Goal: Task Accomplishment & Management: Manage account settings

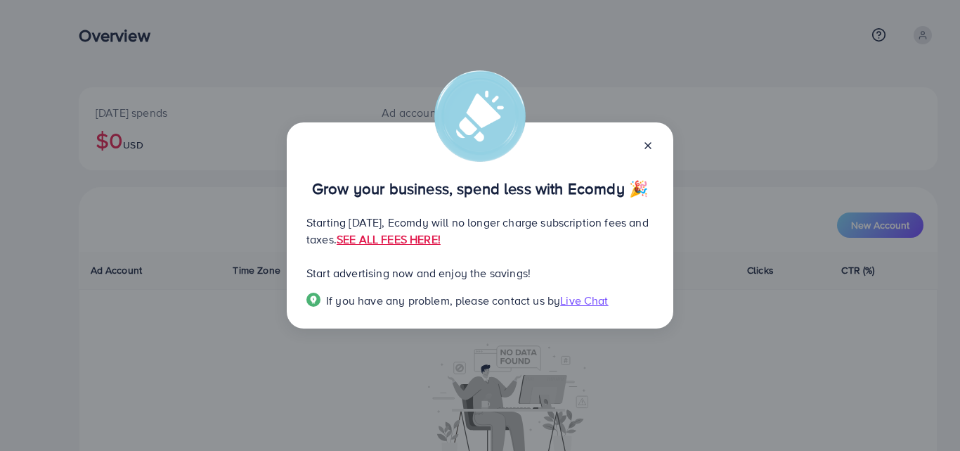
click at [648, 140] on icon at bounding box center [648, 145] width 11 height 11
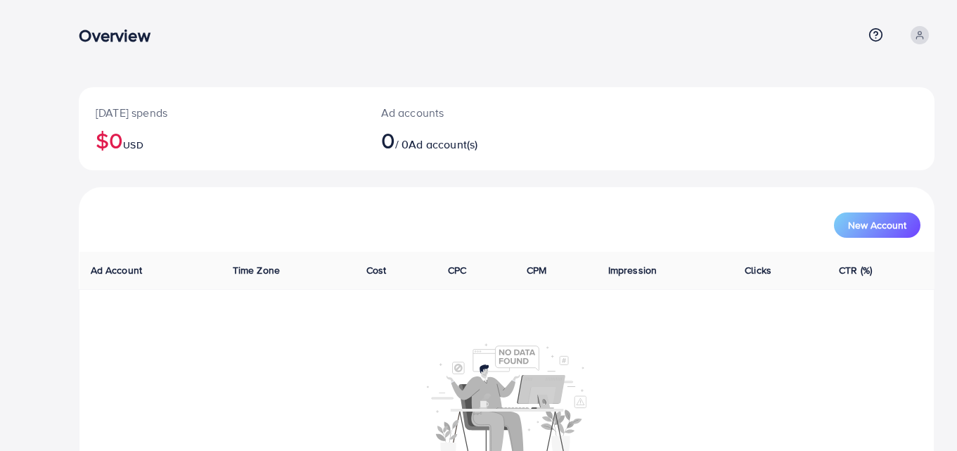
scroll to position [82, 0]
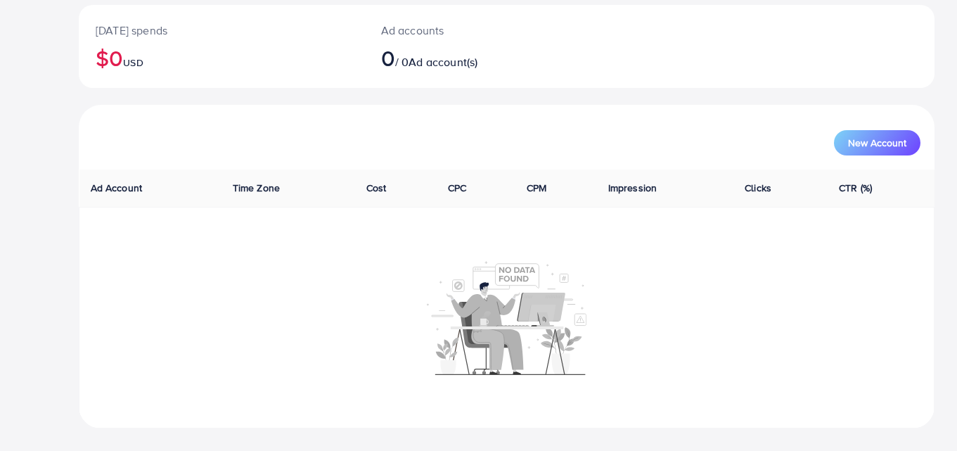
click at [579, 188] on th "CPM" at bounding box center [556, 187] width 82 height 37
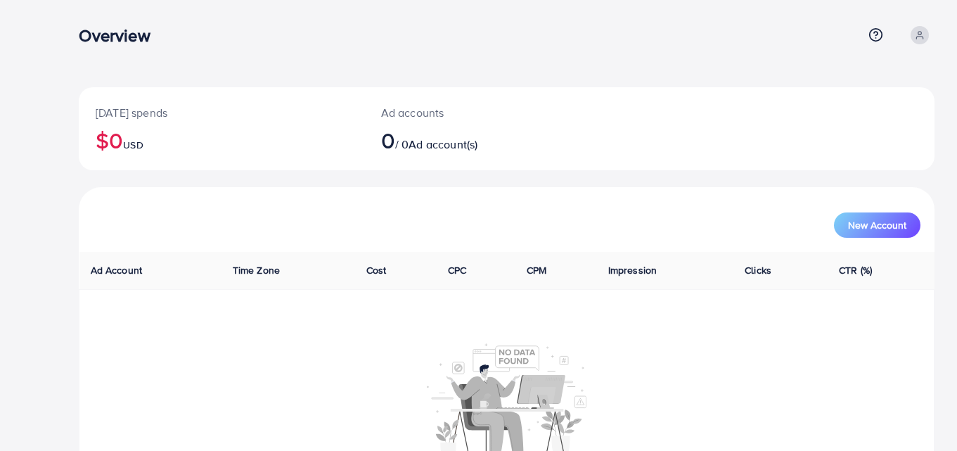
click at [922, 39] on icon at bounding box center [920, 35] width 10 height 10
click at [862, 89] on span "Profile" at bounding box center [847, 83] width 32 height 17
click at [918, 37] on icon at bounding box center [919, 38] width 6 height 3
click at [862, 84] on span "Profile" at bounding box center [847, 83] width 32 height 17
click at [922, 32] on icon at bounding box center [920, 35] width 10 height 10
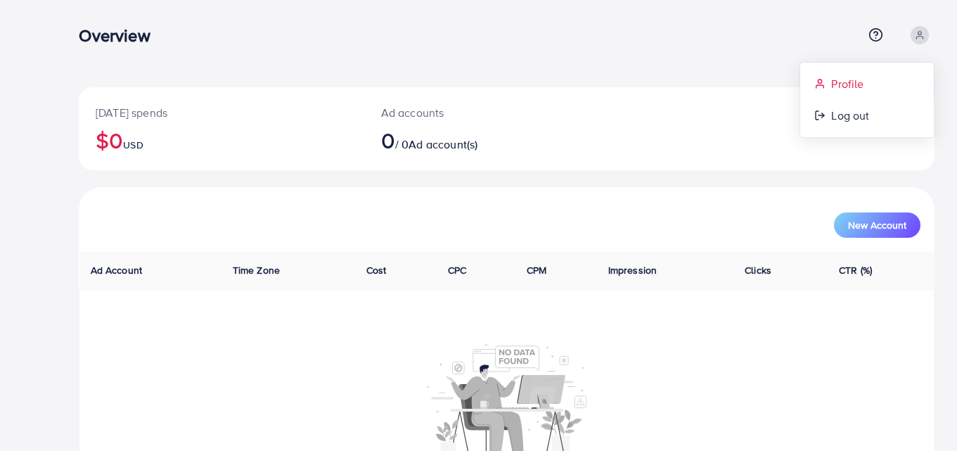
click at [844, 85] on span "Profile" at bounding box center [847, 83] width 32 height 17
click at [460, 141] on span "Ad account(s)" at bounding box center [442, 143] width 69 height 15
click at [412, 122] on div "Ad accounts 0 / 0 Ad account(s)" at bounding box center [471, 128] width 214 height 83
click at [472, 41] on div "Overview" at bounding box center [471, 35] width 784 height 20
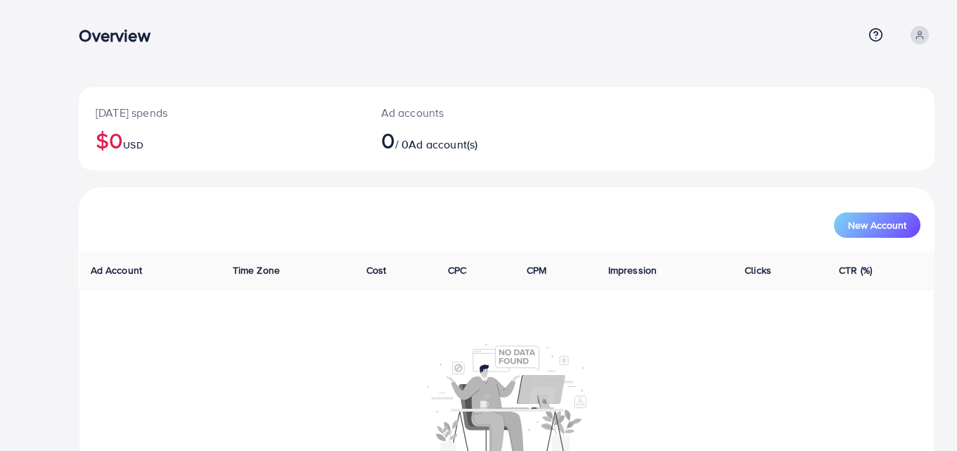
click at [916, 33] on icon at bounding box center [920, 35] width 10 height 10
click at [830, 82] on link "Profile" at bounding box center [867, 84] width 134 height 32
click at [874, 39] on icon at bounding box center [875, 34] width 15 height 15
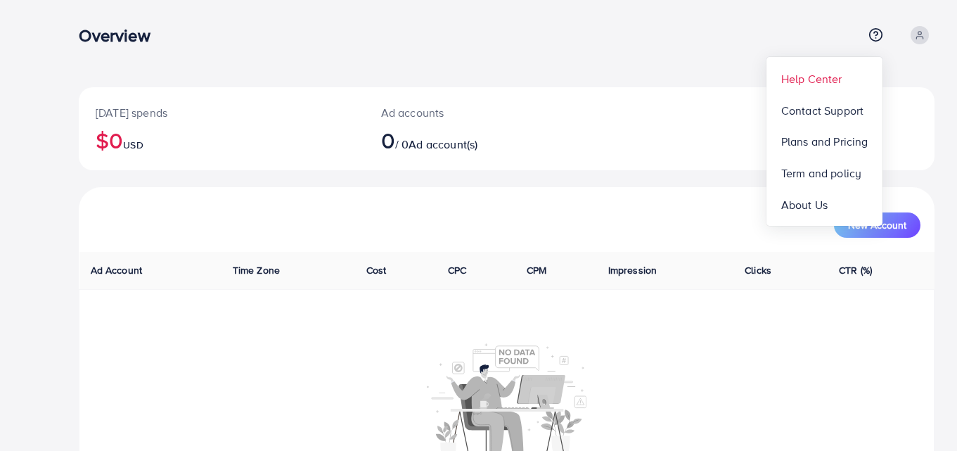
click at [825, 90] on link "Help Center" at bounding box center [824, 79] width 116 height 32
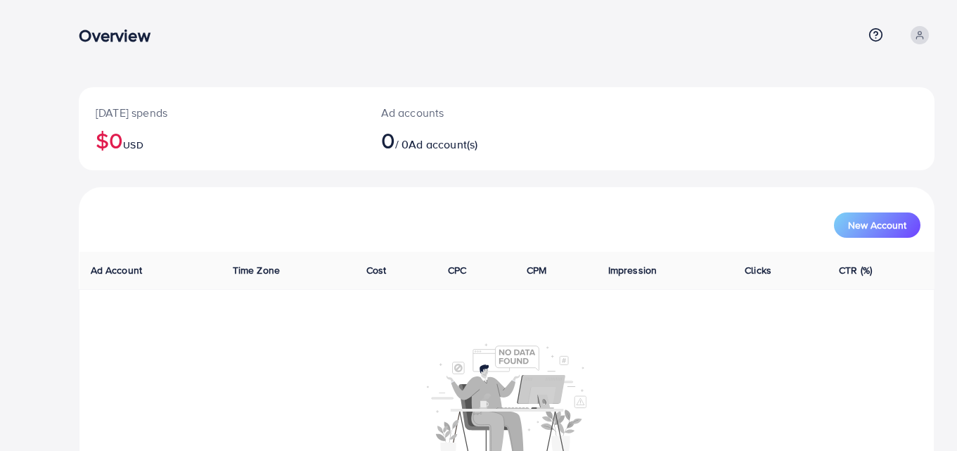
scroll to position [82, 0]
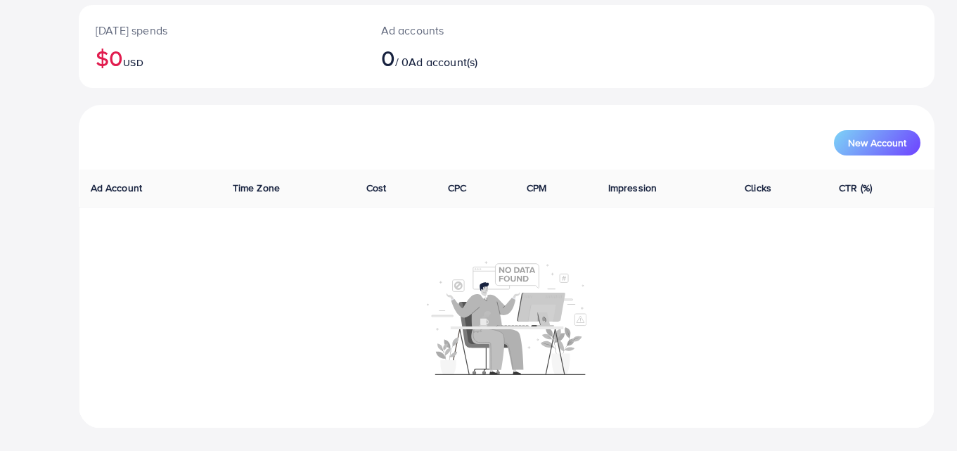
click at [122, 188] on span "Ad Account" at bounding box center [117, 188] width 52 height 14
click at [134, 214] on td at bounding box center [506, 317] width 855 height 221
click at [504, 177] on th "CPC" at bounding box center [476, 187] width 79 height 37
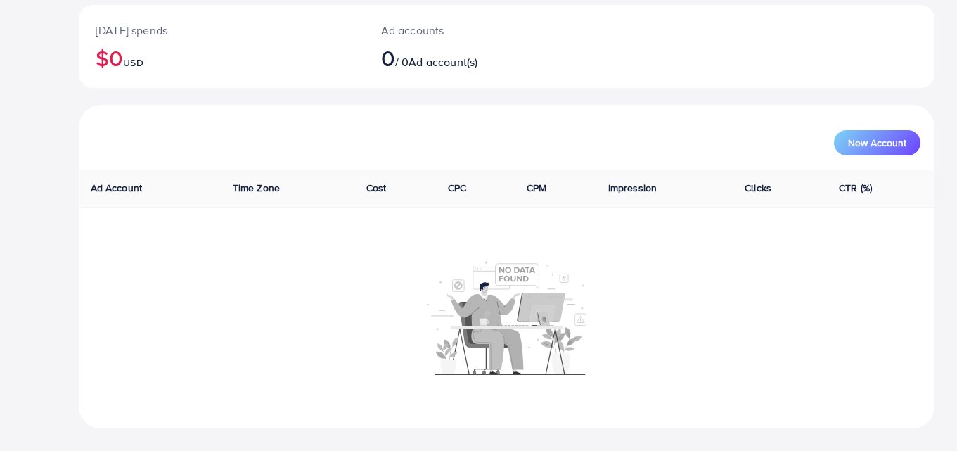
scroll to position [0, 0]
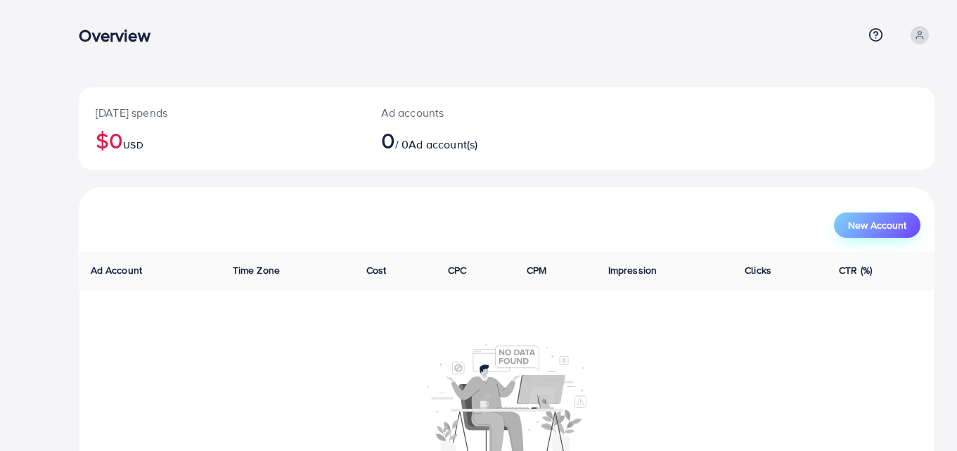
click at [862, 230] on span "New Account" at bounding box center [877, 225] width 58 height 10
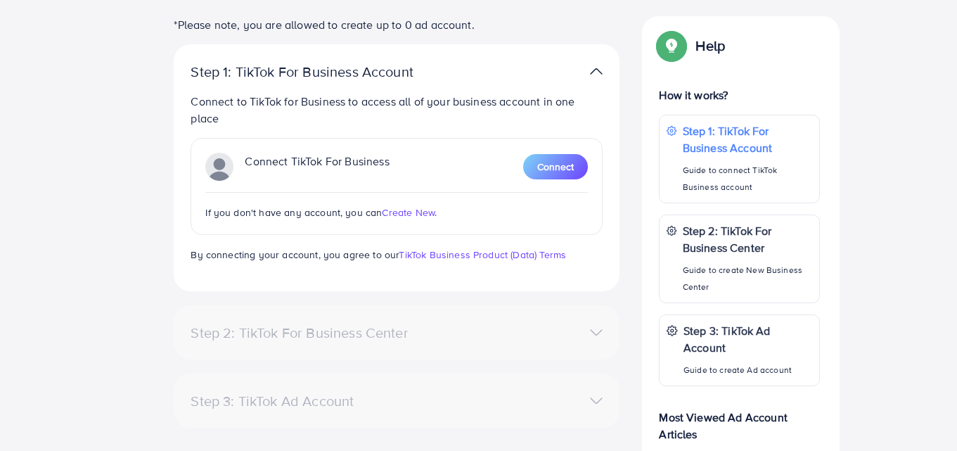
scroll to position [242, 0]
click at [567, 173] on button "Connect" at bounding box center [555, 165] width 65 height 25
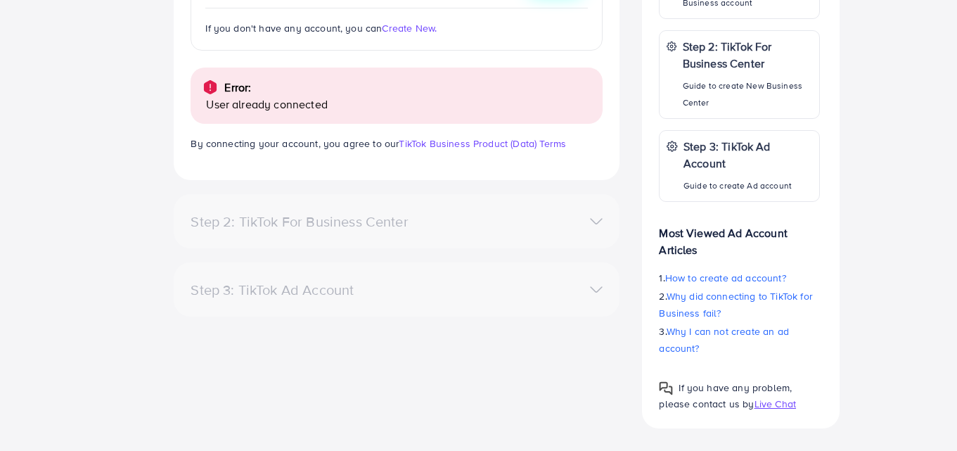
scroll to position [0, 0]
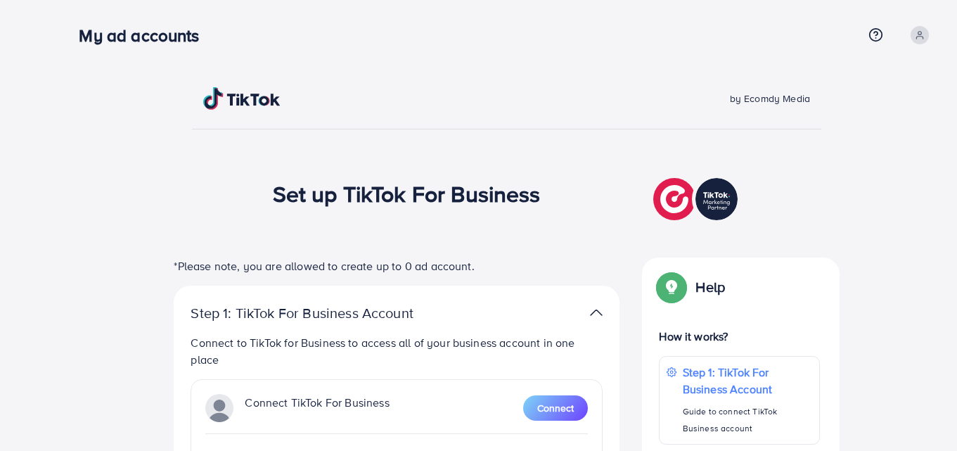
click at [912, 32] on span at bounding box center [919, 35] width 18 height 18
click at [835, 80] on span "Profile" at bounding box center [847, 83] width 32 height 17
click at [380, 108] on div at bounding box center [349, 98] width 315 height 22
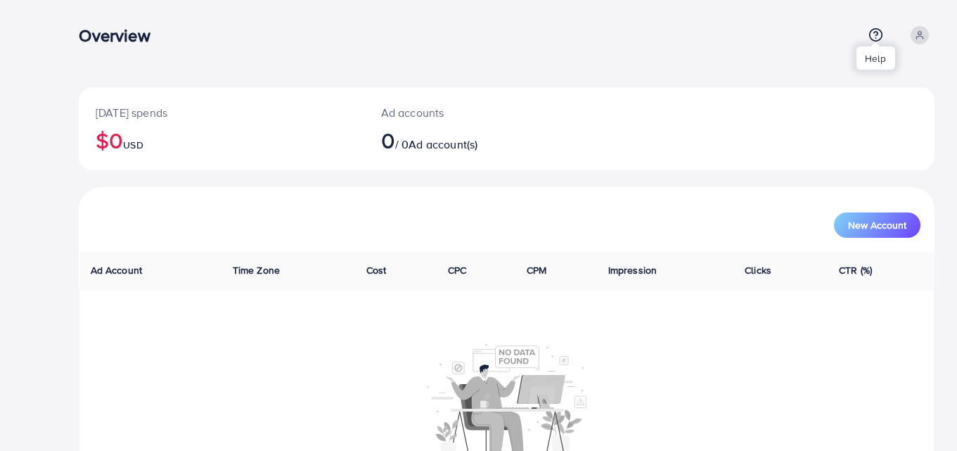
click at [875, 35] on icon at bounding box center [875, 34] width 15 height 15
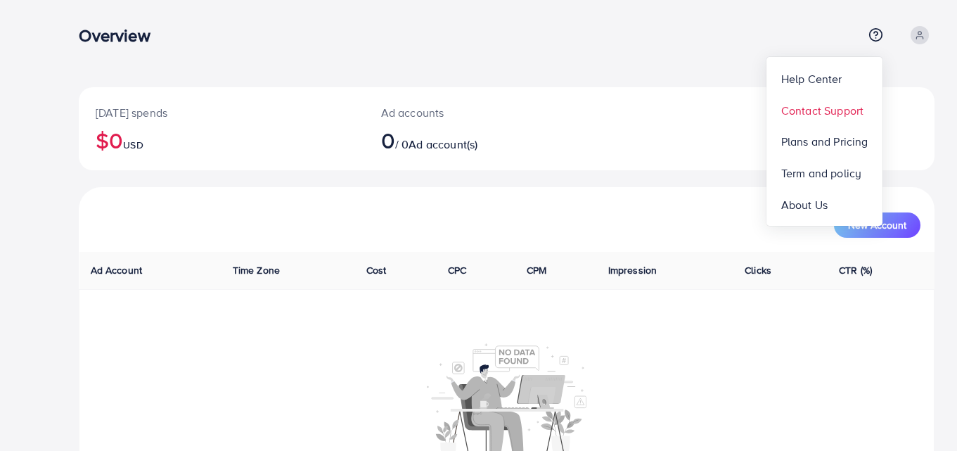
click at [827, 105] on span "Contact Support" at bounding box center [822, 110] width 82 height 17
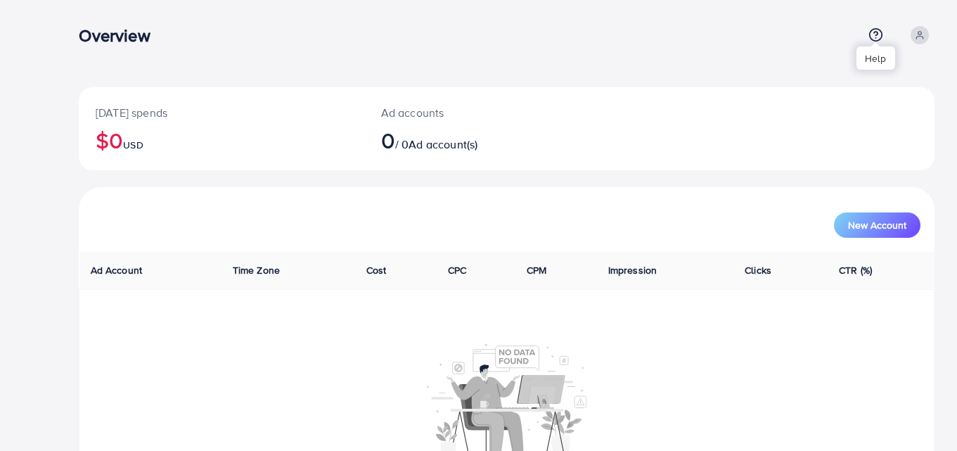
click at [877, 39] on icon at bounding box center [875, 34] width 15 height 15
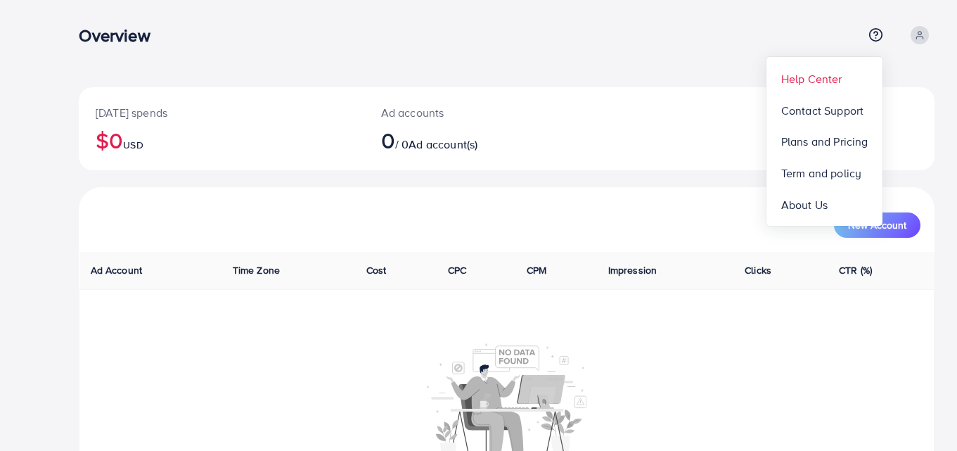
click at [813, 75] on span "Help Center" at bounding box center [811, 78] width 61 height 17
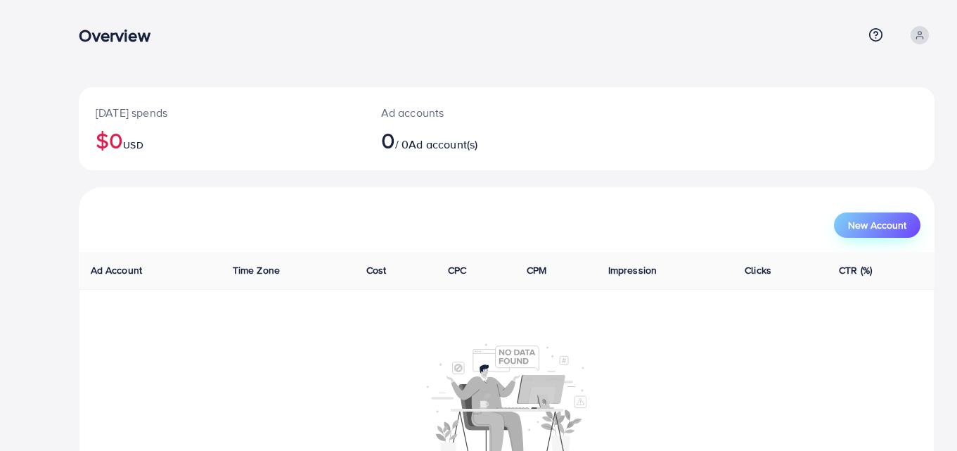
click at [865, 228] on span "New Account" at bounding box center [877, 225] width 58 height 10
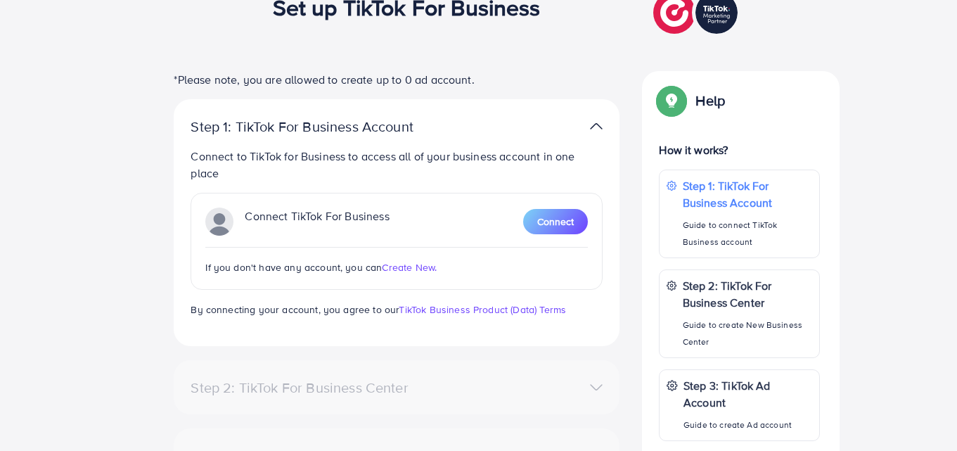
scroll to position [187, 0]
click at [592, 124] on img at bounding box center [596, 125] width 13 height 20
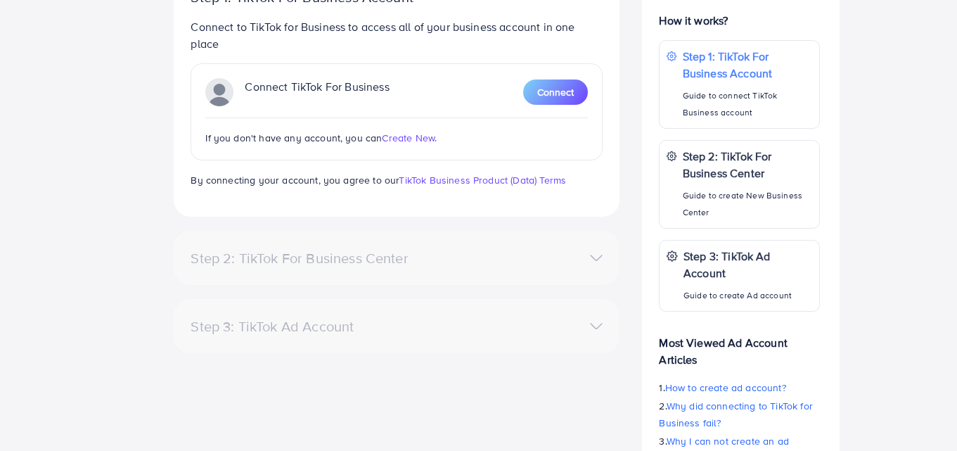
scroll to position [317, 0]
click at [480, 265] on div "Step 2: TikTok For Business Center" at bounding box center [396, 256] width 434 height 20
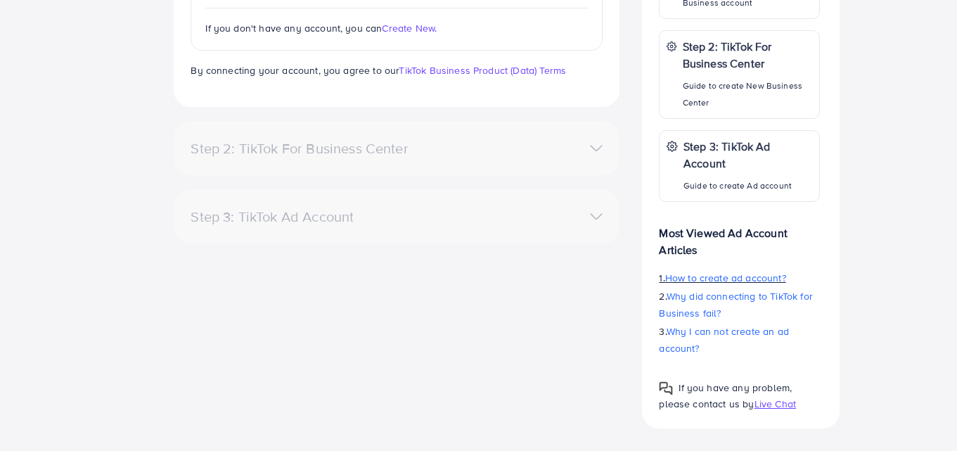
scroll to position [0, 0]
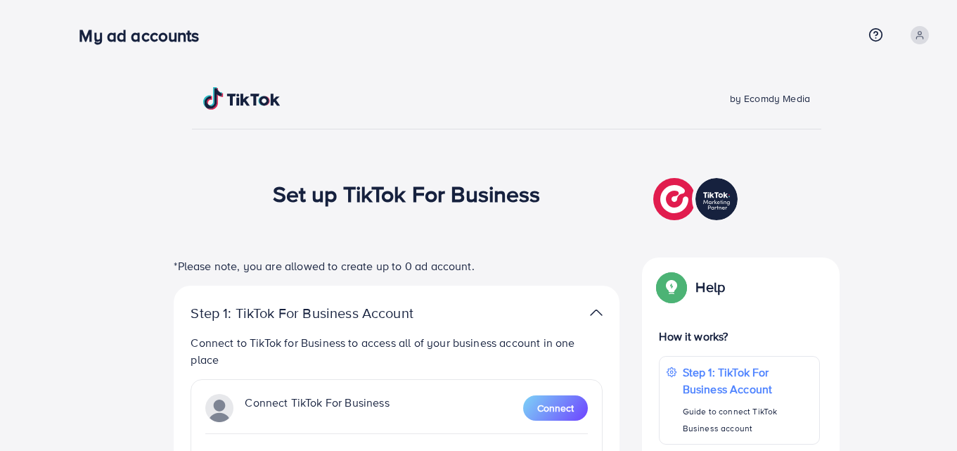
click at [761, 99] on span "by Ecomdy Media" at bounding box center [770, 98] width 80 height 14
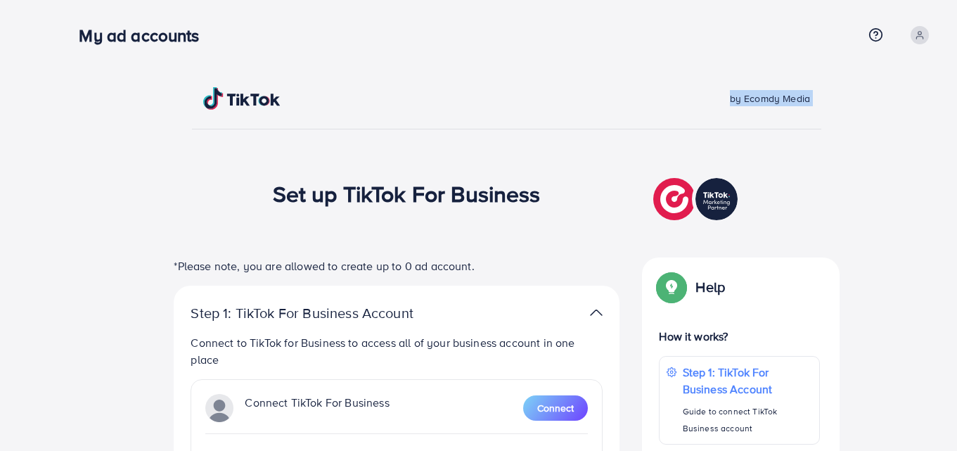
click at [633, 100] on div "by Ecomdy Media" at bounding box center [664, 98] width 315 height 16
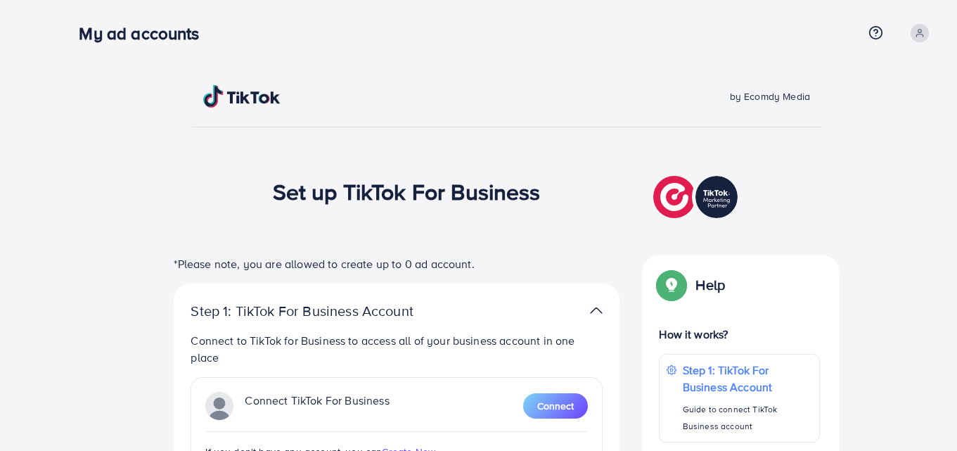
scroll to position [4, 0]
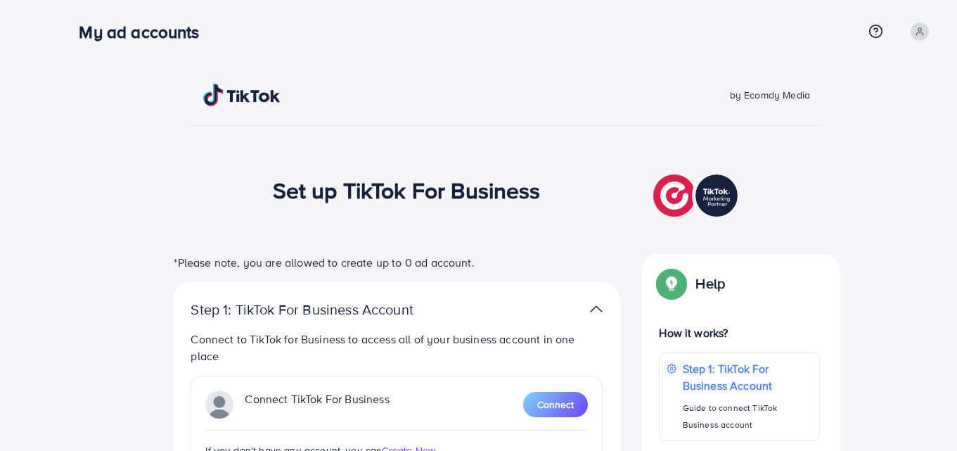
click at [922, 37] on span at bounding box center [919, 31] width 18 height 18
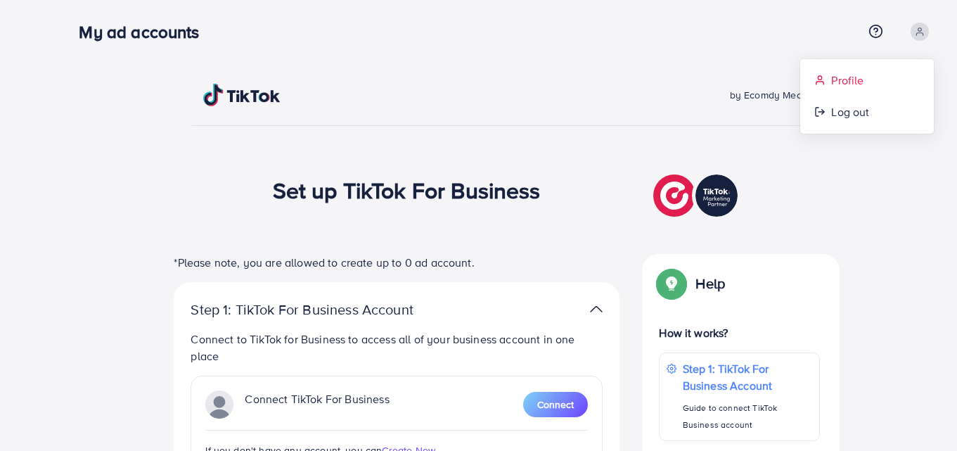
click at [829, 75] on link "Profile" at bounding box center [867, 81] width 134 height 32
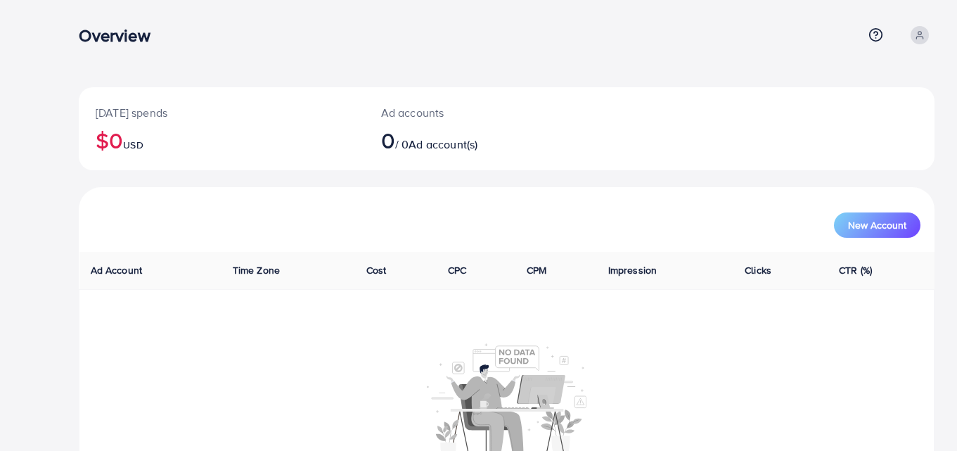
click at [923, 37] on icon at bounding box center [920, 35] width 10 height 10
click at [858, 110] on span "Log out" at bounding box center [850, 115] width 38 height 17
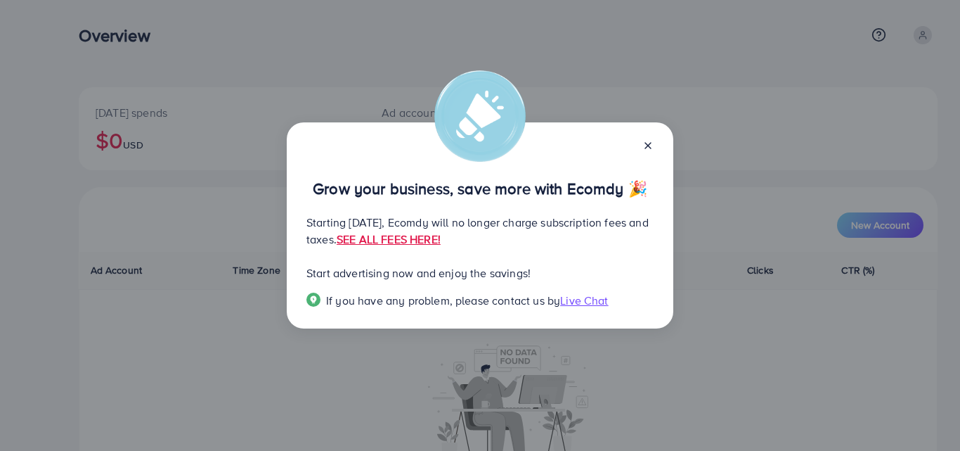
click at [581, 297] on span "Live Chat" at bounding box center [584, 299] width 48 height 15
click at [623, 295] on span "If you have any problem, please contact us by Live Chat" at bounding box center [479, 300] width 347 height 16
click at [599, 302] on span "Live Chat" at bounding box center [584, 299] width 48 height 15
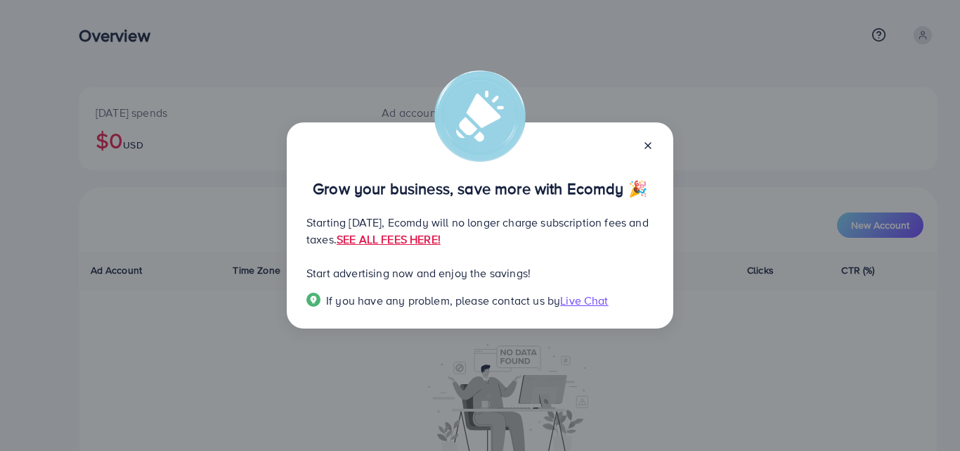
click at [646, 148] on icon at bounding box center [648, 145] width 11 height 11
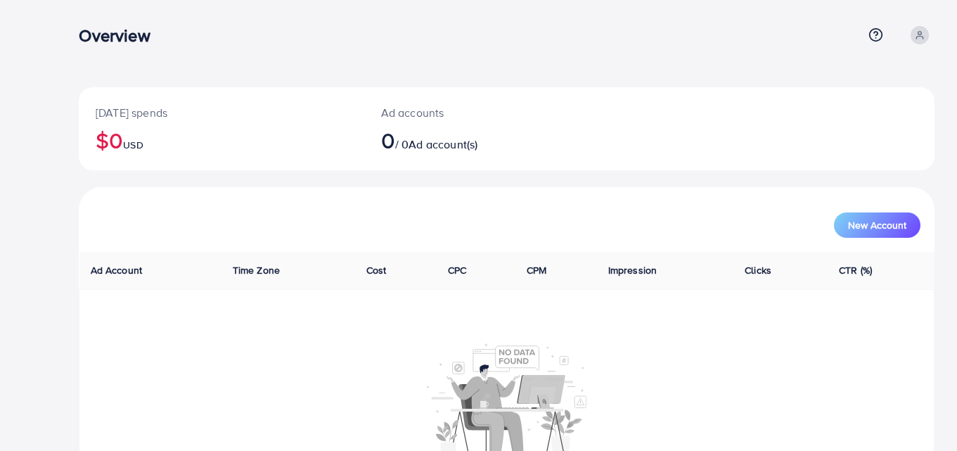
click at [919, 34] on circle at bounding box center [920, 34] width 4 height 4
click at [889, 127] on link "Log out" at bounding box center [867, 116] width 134 height 32
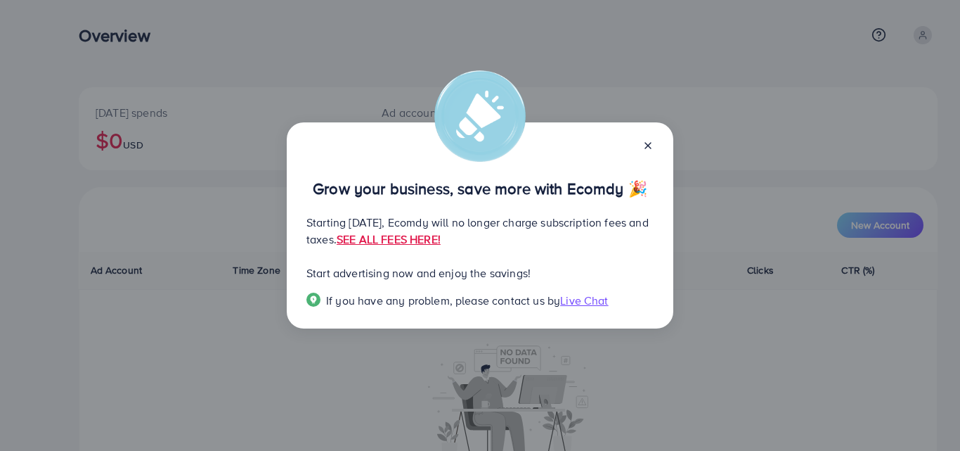
click at [595, 296] on span "Live Chat" at bounding box center [584, 299] width 48 height 15
click at [589, 299] on span "Live Chat" at bounding box center [584, 299] width 48 height 15
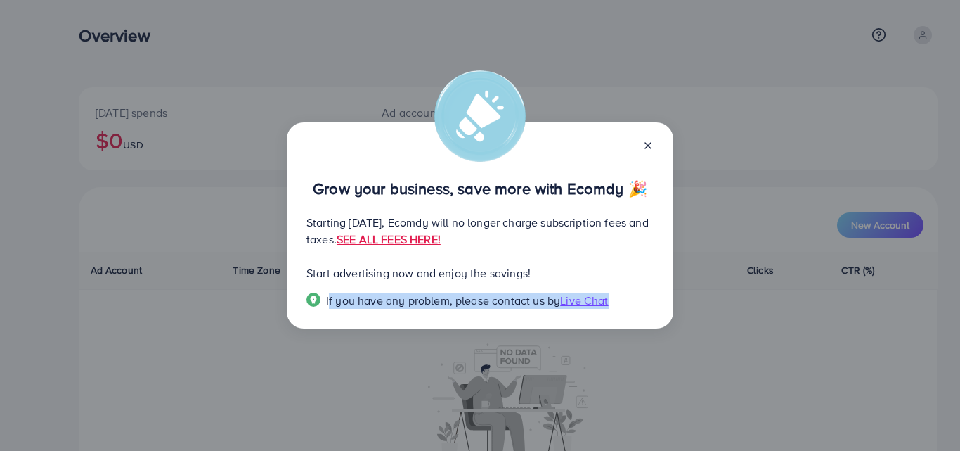
click at [589, 299] on span "Live Chat" at bounding box center [584, 299] width 48 height 15
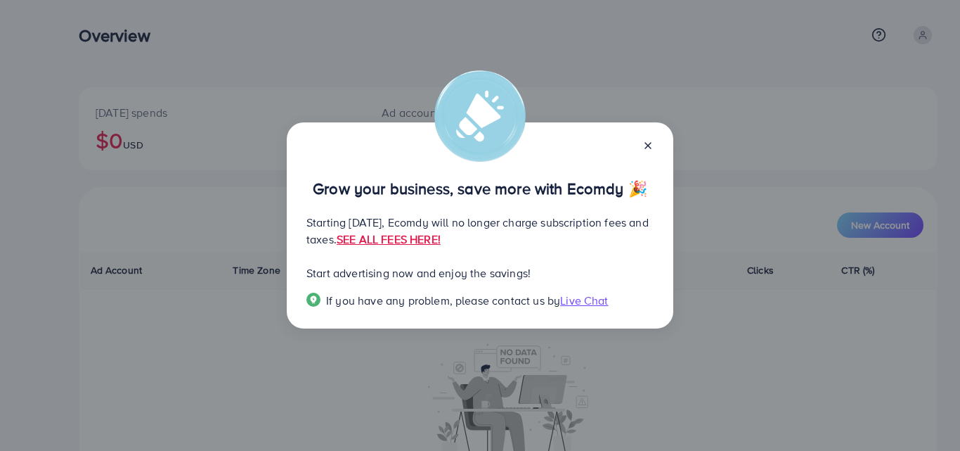
click at [589, 299] on span "Live Chat" at bounding box center [584, 299] width 48 height 15
click at [207, 323] on div "Grow your business, save more with Ecomdy 🎉 Starting September 29, 2025, Ecomdy…" at bounding box center [480, 225] width 960 height 451
click at [580, 299] on span "Live Chat" at bounding box center [584, 299] width 48 height 15
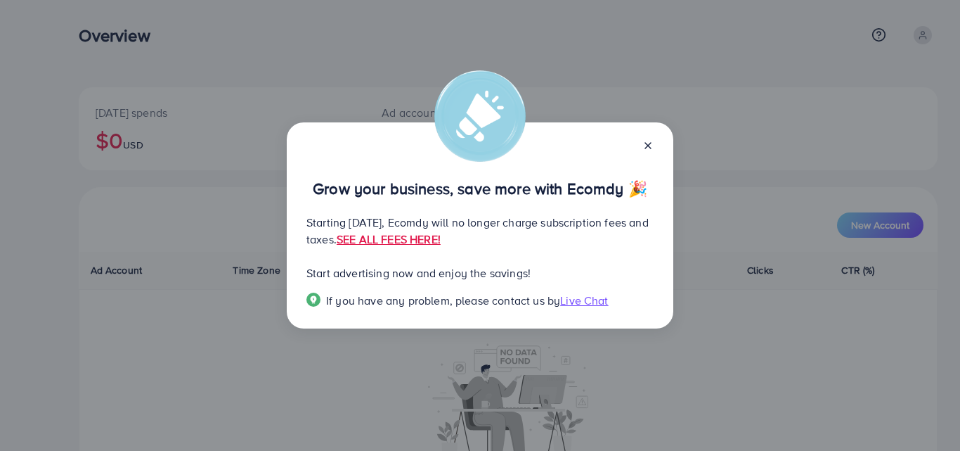
click at [573, 299] on span "Live Chat" at bounding box center [584, 299] width 48 height 15
click at [633, 278] on p "Start advertising now and enjoy the savings!" at bounding box center [479, 272] width 347 height 17
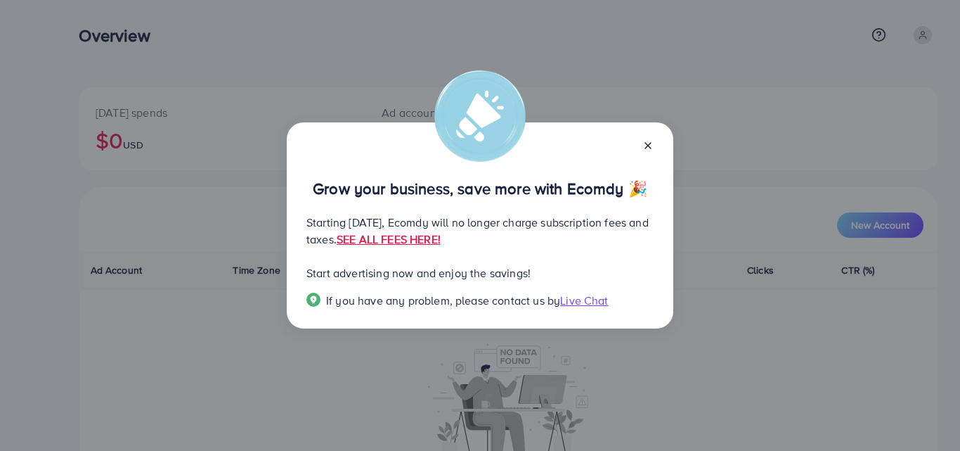
click at [463, 94] on img at bounding box center [479, 115] width 91 height 91
click at [484, 199] on div "Grow your business, save more with Ecomdy 🎉 Starting September 29, 2025, Ecomdy…" at bounding box center [480, 225] width 387 height 207
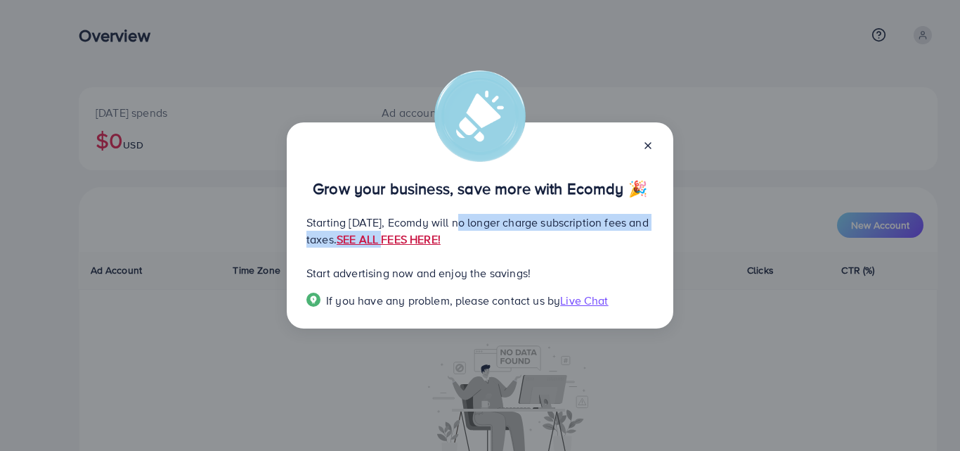
drag, startPoint x: 484, startPoint y: 199, endPoint x: 476, endPoint y: 239, distance: 40.9
click at [476, 239] on div "Grow your business, save more with Ecomdy 🎉 Starting September 29, 2025, Ecomdy…" at bounding box center [480, 225] width 387 height 207
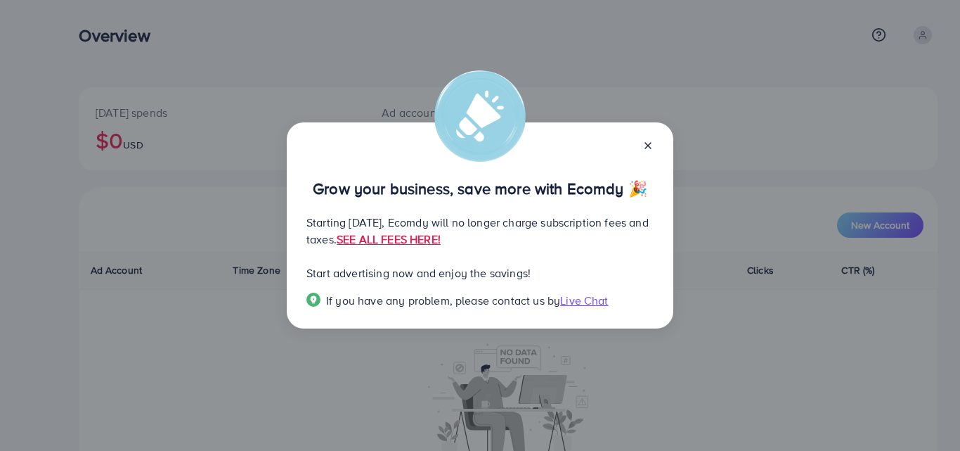
click at [594, 245] on p "Starting September 29, 2025, Ecomdy will no longer charge subscription fees and…" at bounding box center [479, 231] width 347 height 34
click at [441, 235] on link "SEE ALL FEES HERE!" at bounding box center [389, 238] width 104 height 15
click at [645, 146] on icon at bounding box center [648, 145] width 11 height 11
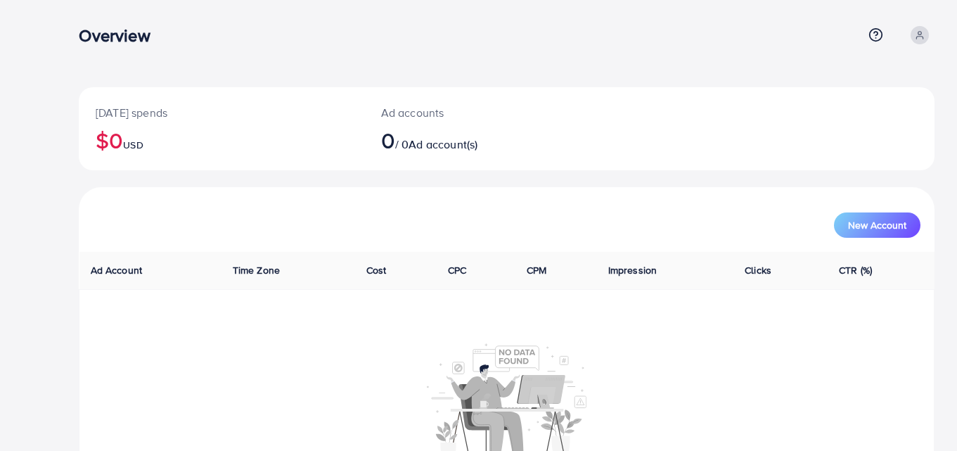
click at [477, 34] on div "Overview" at bounding box center [471, 35] width 784 height 20
click at [509, 355] on img at bounding box center [507, 399] width 160 height 115
click at [471, 27] on div "Overview" at bounding box center [471, 35] width 784 height 20
drag, startPoint x: 891, startPoint y: 0, endPoint x: 592, endPoint y: 46, distance: 302.9
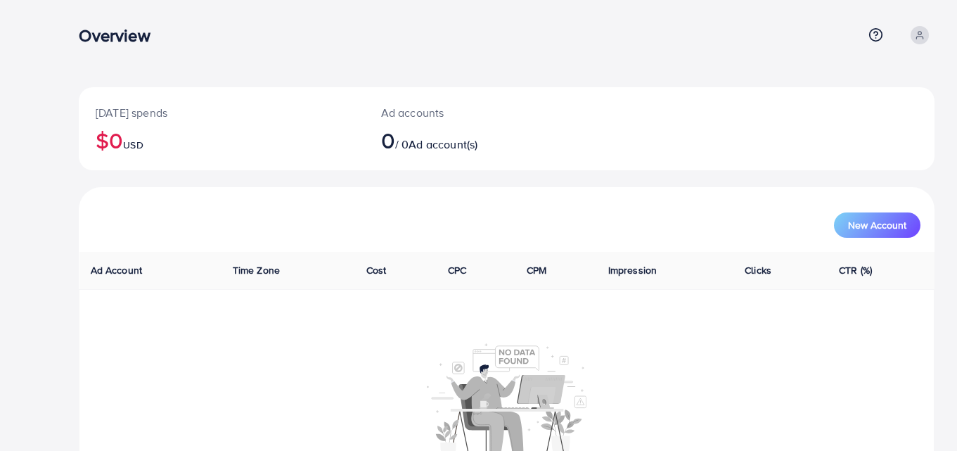
click at [592, 46] on div "Overview Help Center Contact Support Plans and Pricing Term and policy About Us…" at bounding box center [507, 35] width 856 height 38
click at [865, 228] on span "New Account" at bounding box center [877, 225] width 58 height 10
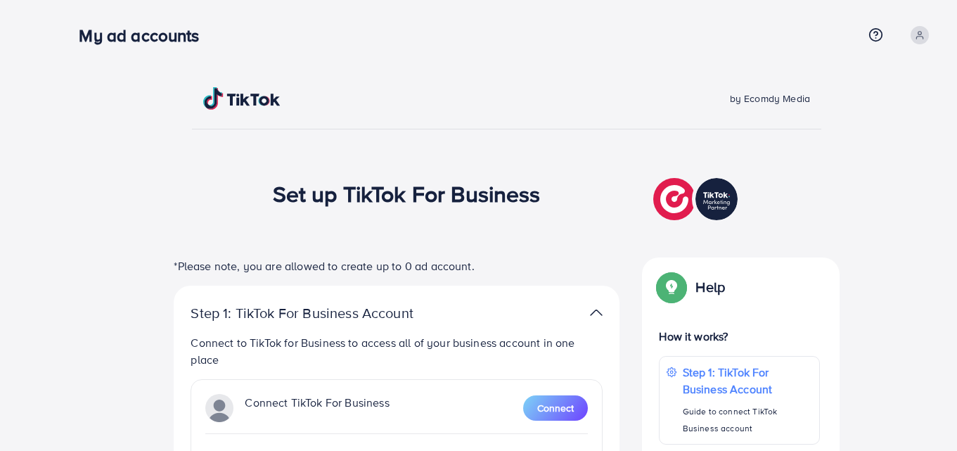
scroll to position [425, 0]
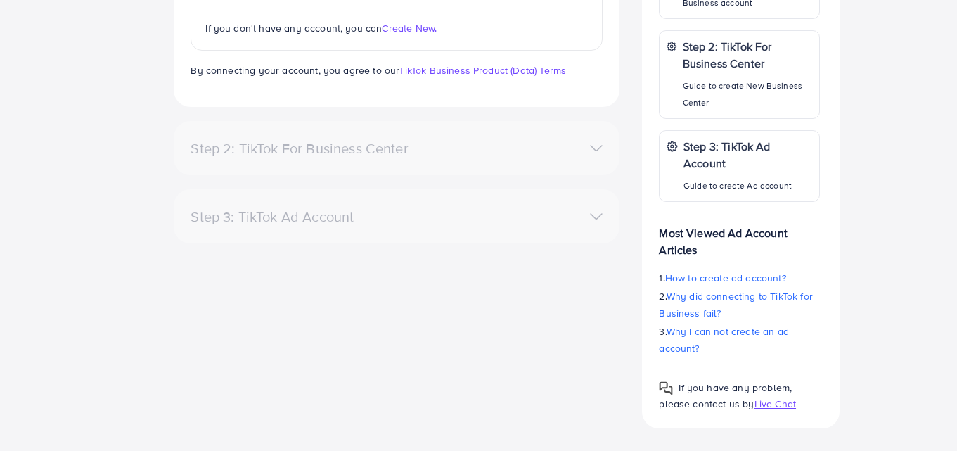
click at [776, 403] on span "Live Chat" at bounding box center [774, 403] width 41 height 14
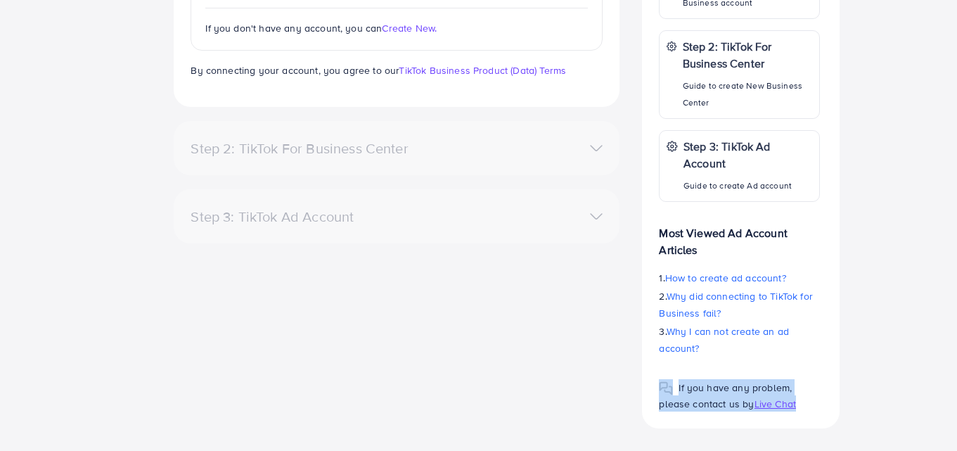
click at [776, 403] on span "Live Chat" at bounding box center [774, 403] width 41 height 14
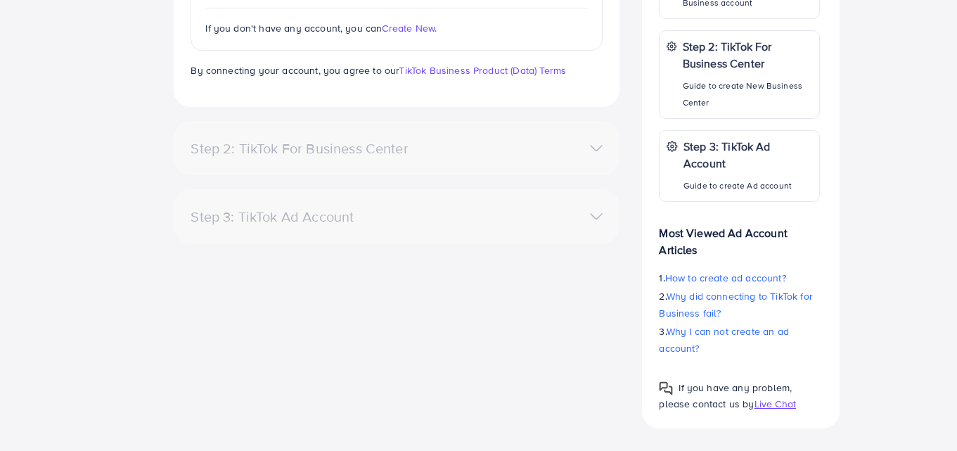
click at [912, 345] on div "*Please note, you are allowed to create up to 0 ad account. Step 1: TikTok For …" at bounding box center [506, 130] width 878 height 596
click at [777, 406] on span "Live Chat" at bounding box center [774, 403] width 41 height 14
drag, startPoint x: 777, startPoint y: 406, endPoint x: 818, endPoint y: 394, distance: 43.0
click at [818, 394] on div "If you have any problem, please contact us by Live Chat" at bounding box center [739, 390] width 160 height 44
click at [783, 404] on span "Live Chat" at bounding box center [774, 403] width 41 height 14
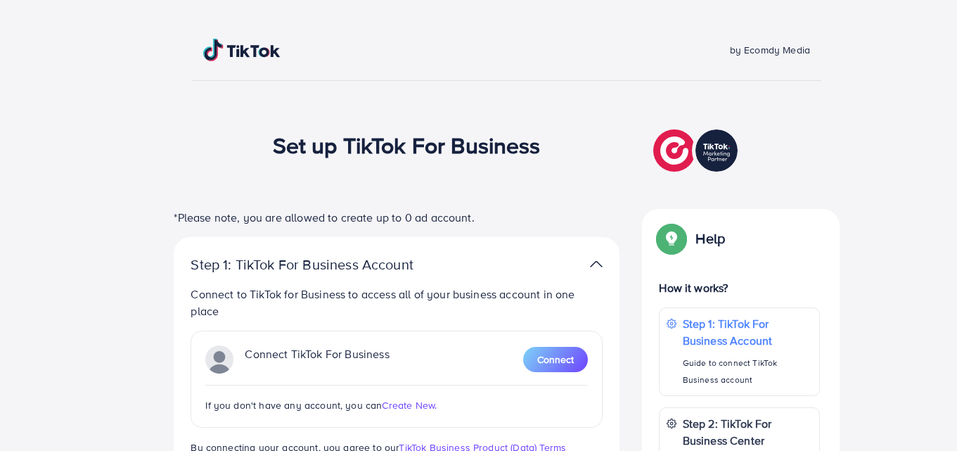
scroll to position [0, 0]
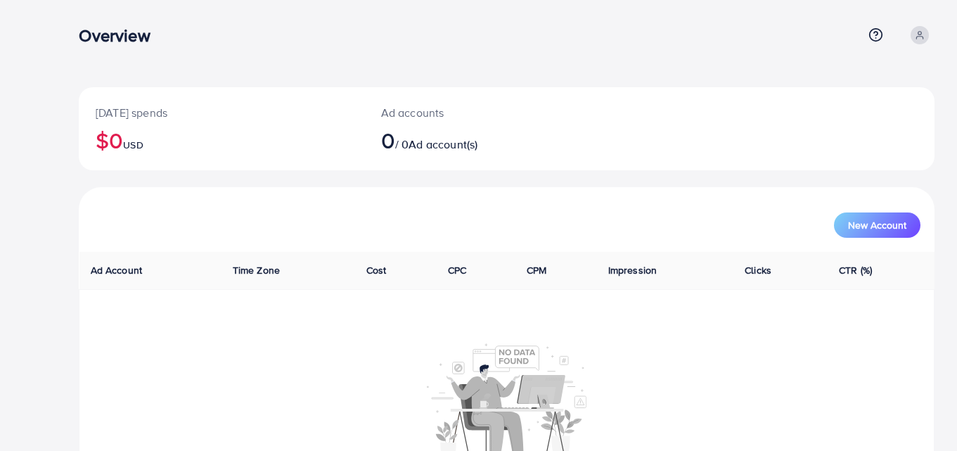
click at [475, 60] on div "Today's spends $0 USD Ad accounts 0 / 0 Ad account(s) New Account Ad Account Ti…" at bounding box center [506, 266] width 900 height 533
click at [463, 53] on div "Overview Help Center Contact Support Plans and Pricing Term and policy About Us…" at bounding box center [507, 35] width 856 height 38
click at [314, 214] on div "New Account" at bounding box center [506, 224] width 827 height 25
